Goal: Find specific page/section: Find specific page/section

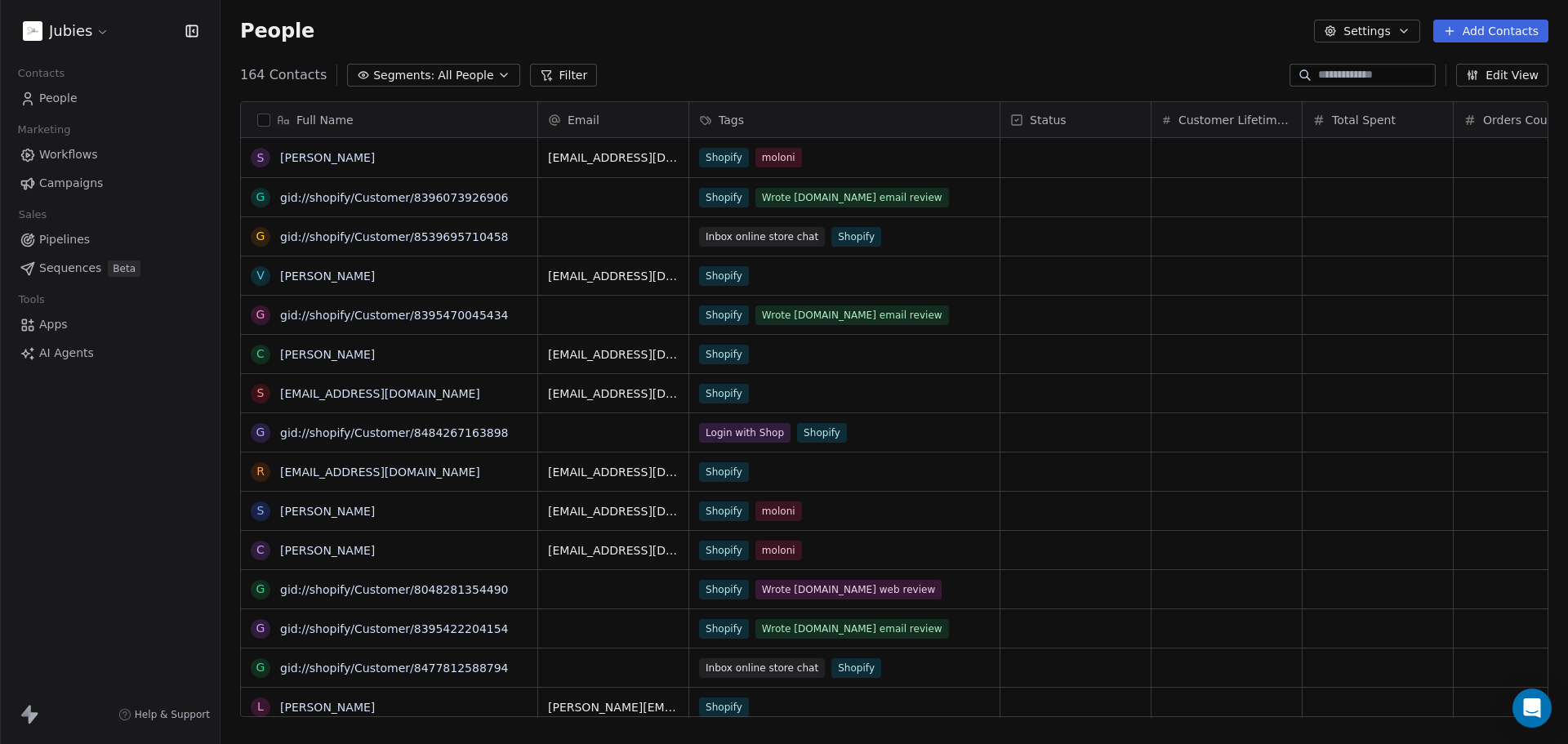
scroll to position [642, 1335]
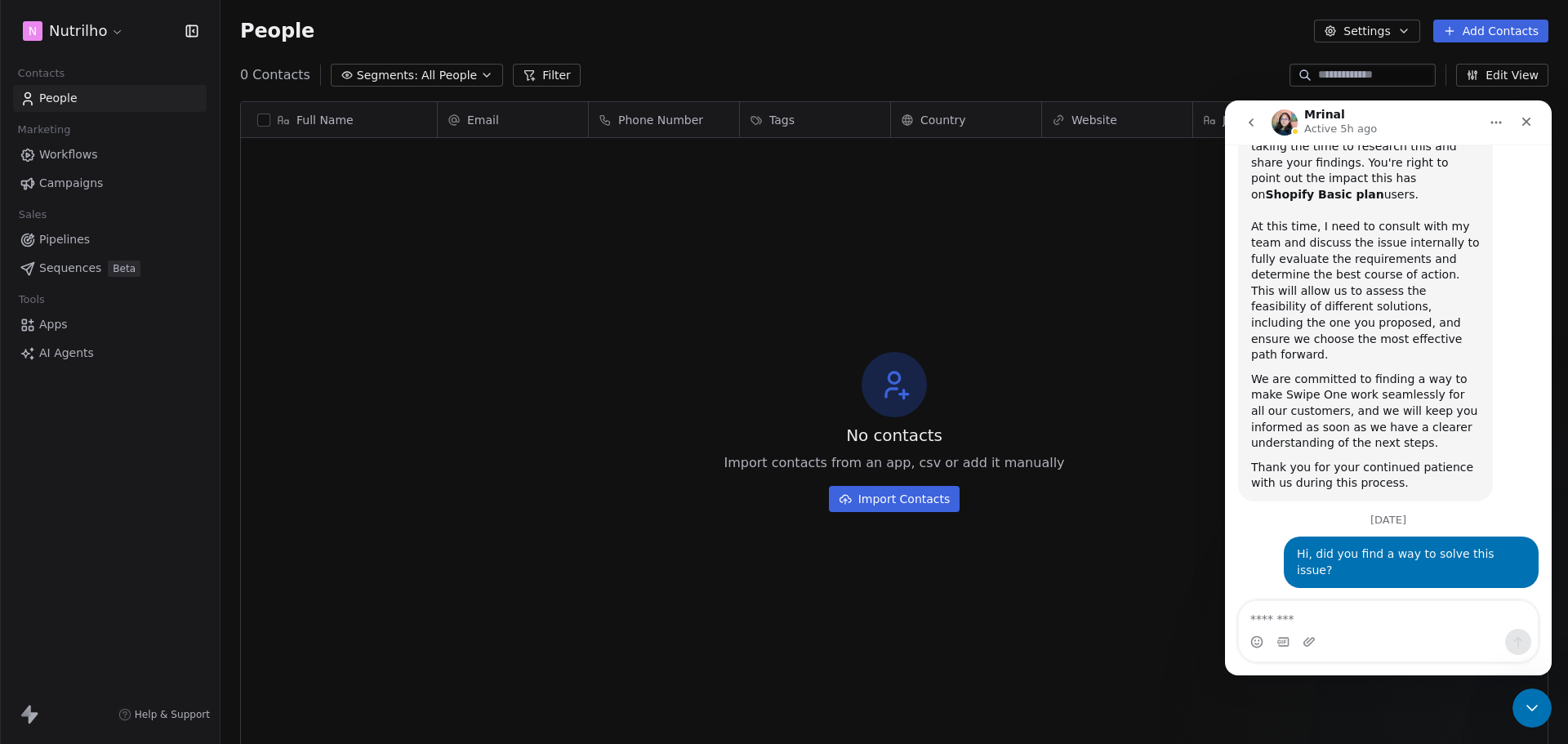
scroll to position [5514, 0]
